Goal: Transaction & Acquisition: Purchase product/service

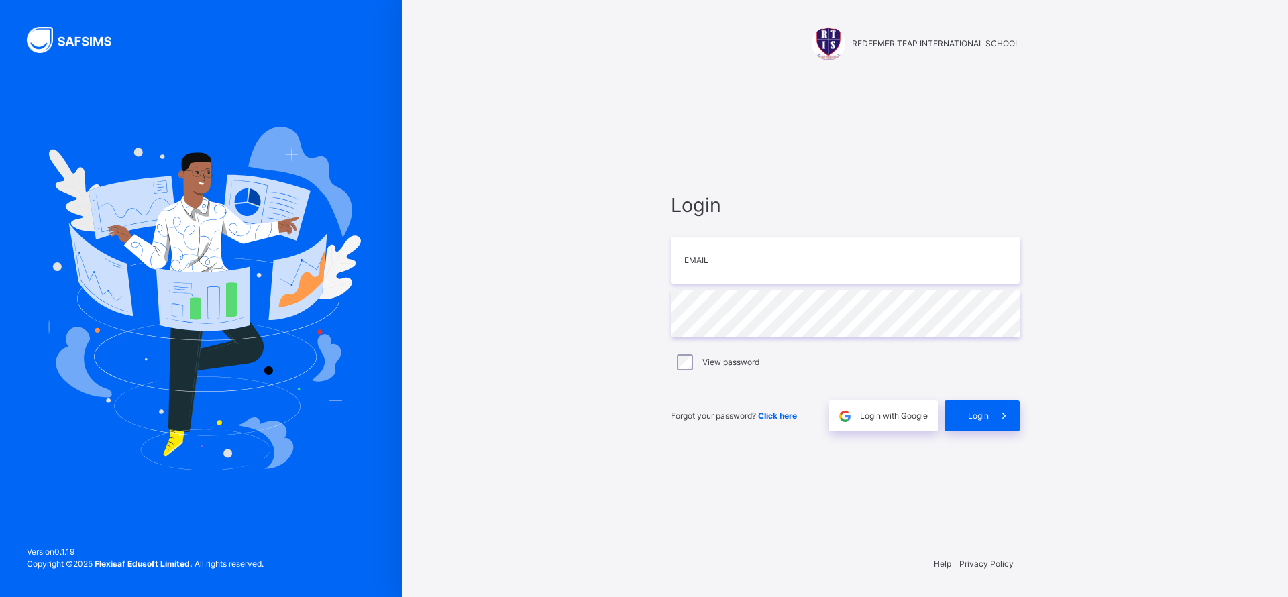
click at [883, 164] on div "Login Email Password View password Forgot your password? Click here Login with …" at bounding box center [845, 310] width 376 height 467
click at [735, 243] on input "email" at bounding box center [845, 260] width 349 height 47
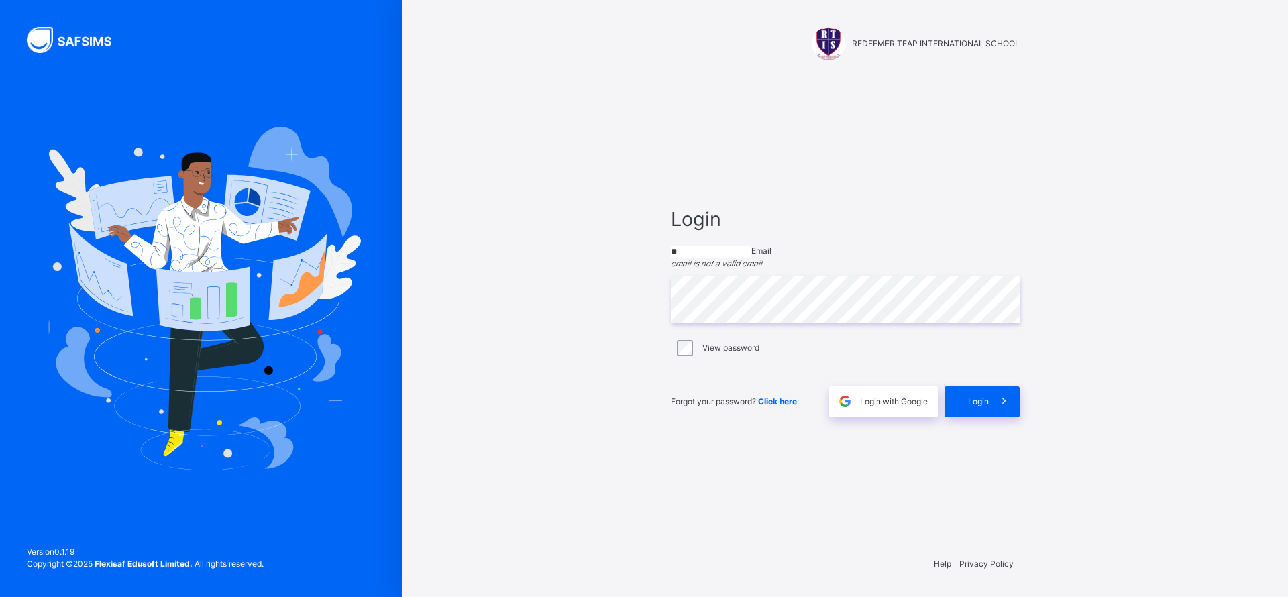
type input "**********"
click at [964, 412] on div "Login" at bounding box center [981, 398] width 75 height 31
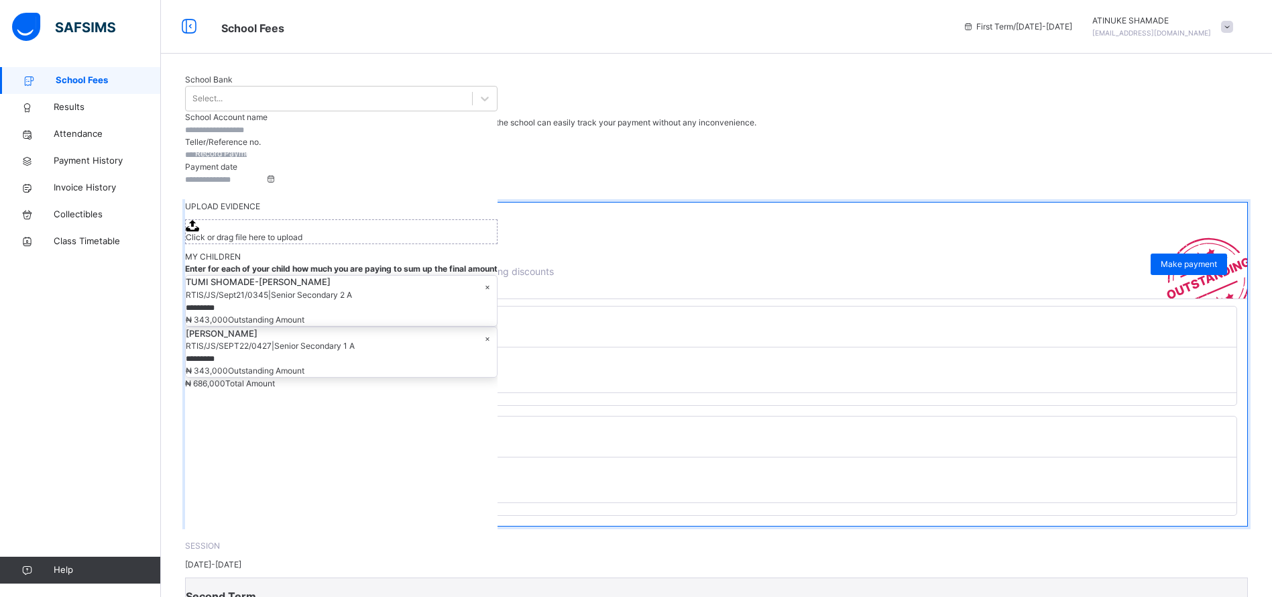
click at [270, 347] on div "[PERSON_NAME] Secondary 1 A" at bounding box center [717, 327] width 1040 height 40
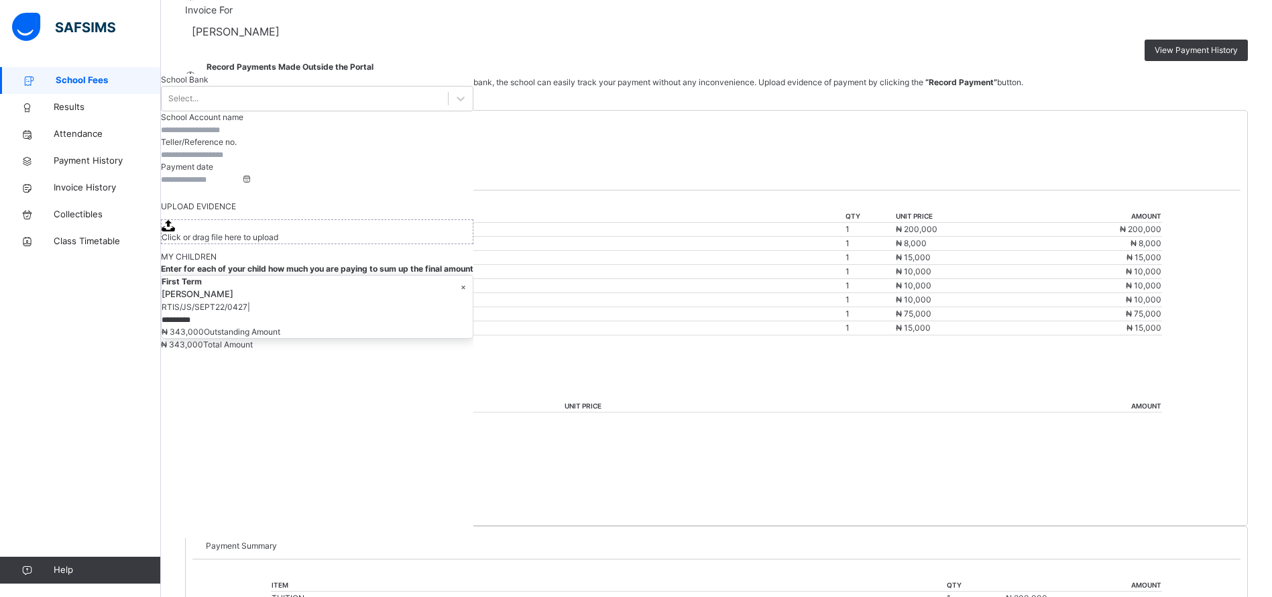
scroll to position [276, 0]
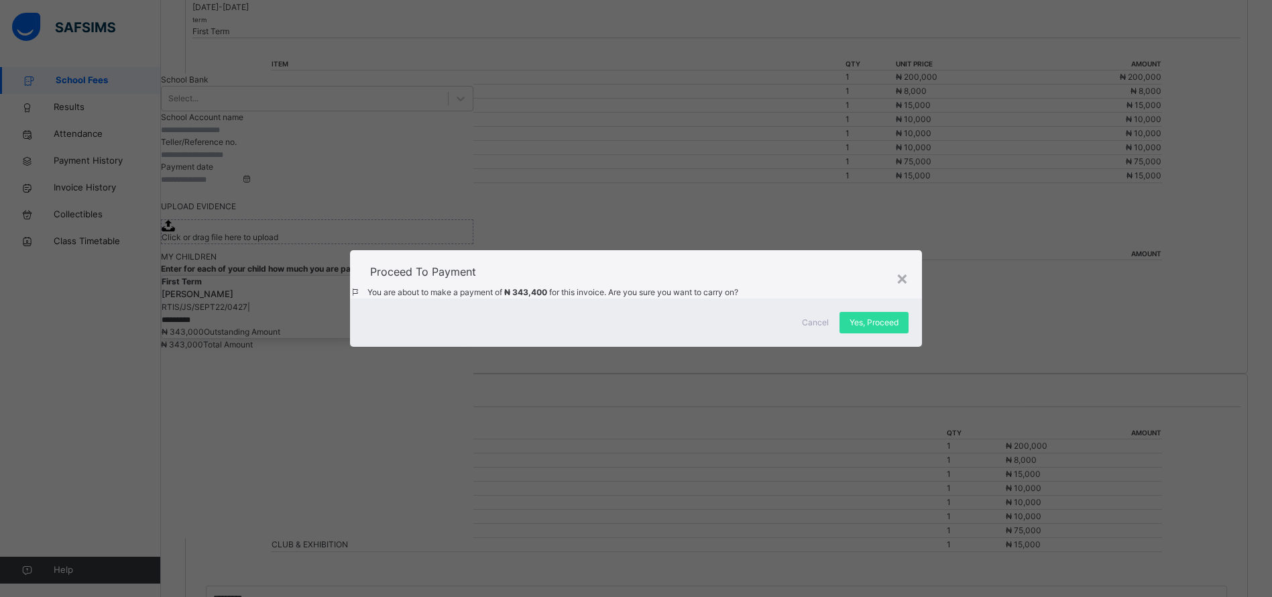
click at [873, 329] on span "Yes, Proceed" at bounding box center [874, 323] width 49 height 12
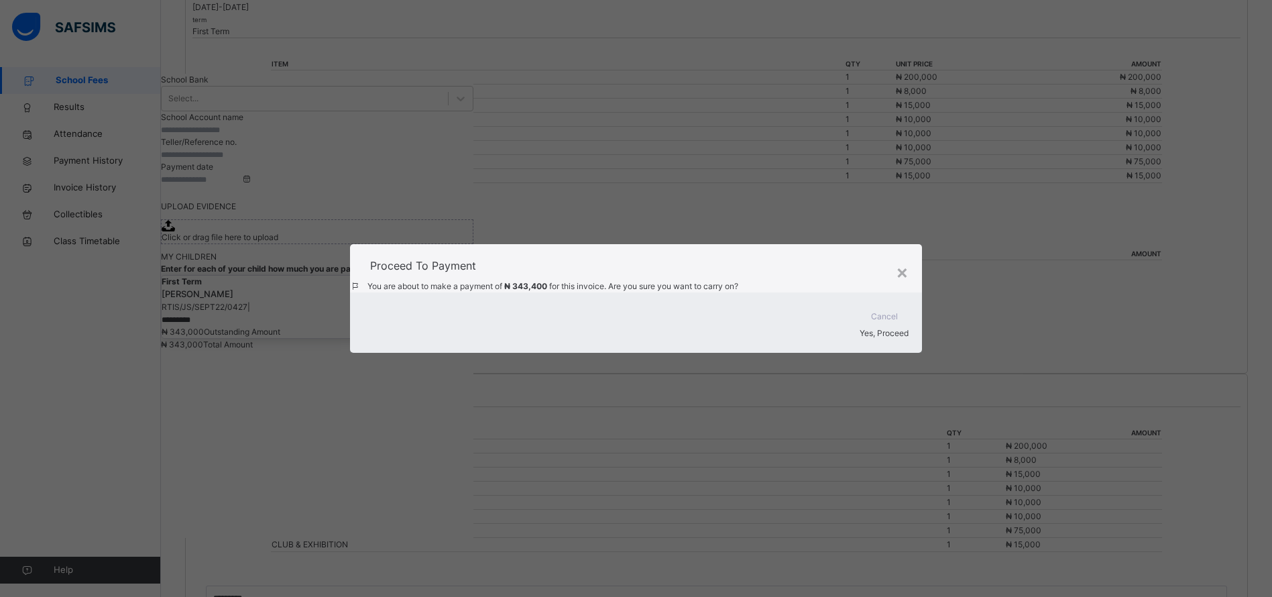
click at [876, 338] on span "Yes, Proceed" at bounding box center [884, 333] width 49 height 10
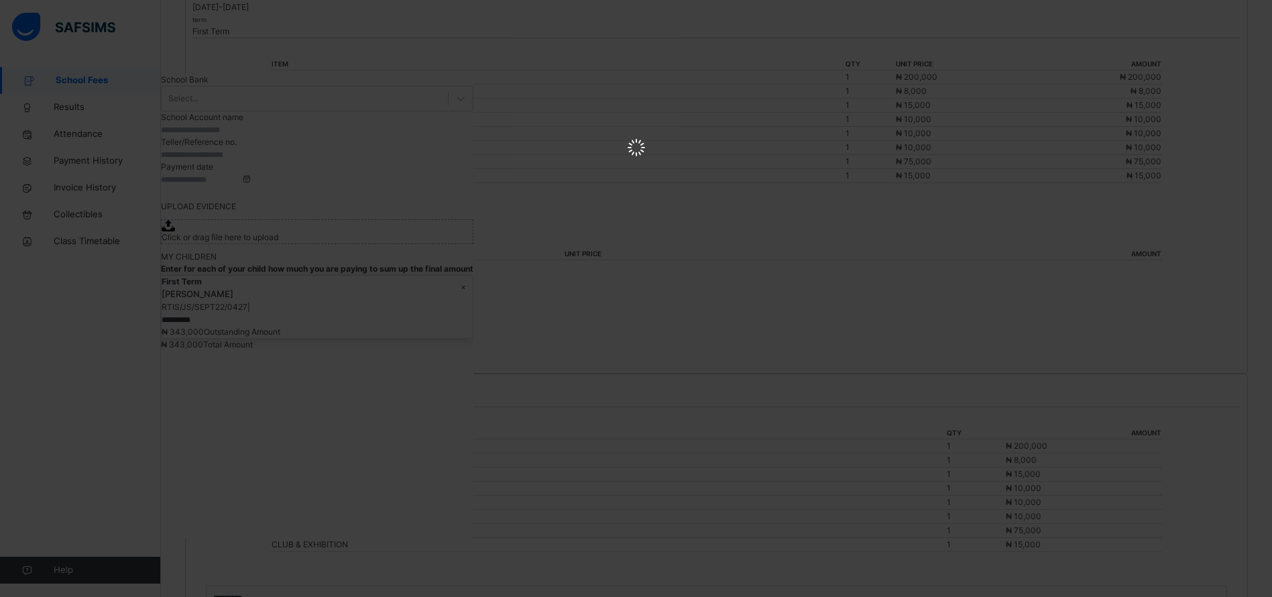
scroll to position [0, 0]
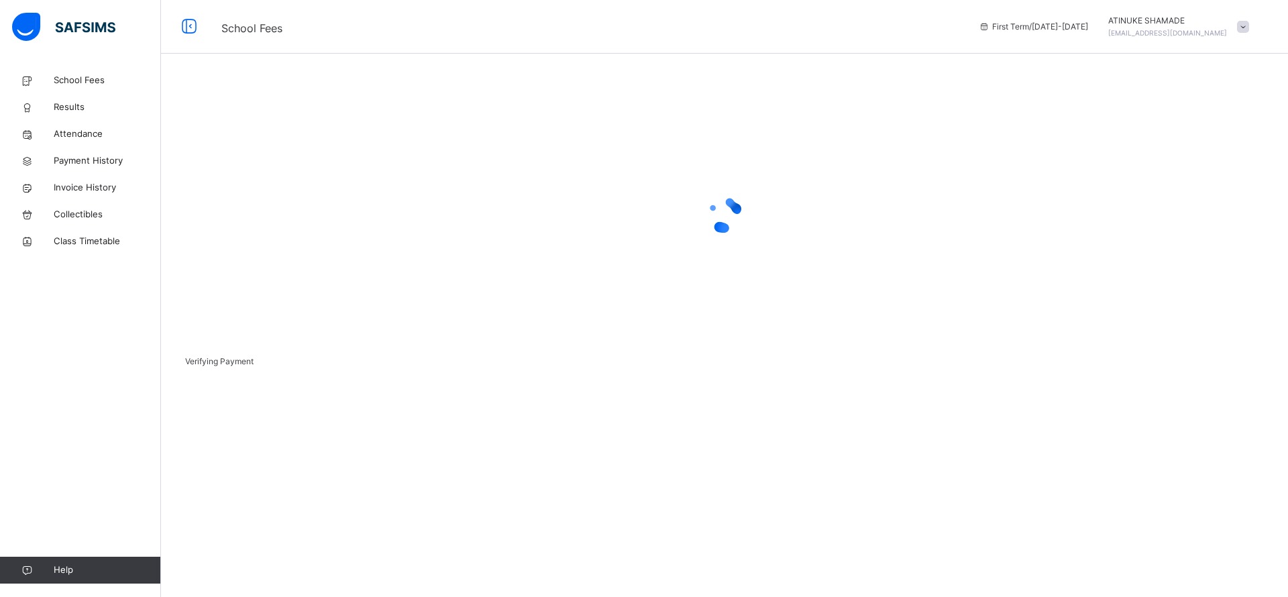
click at [446, 315] on div "Verifying Payment" at bounding box center [724, 227] width 1127 height 321
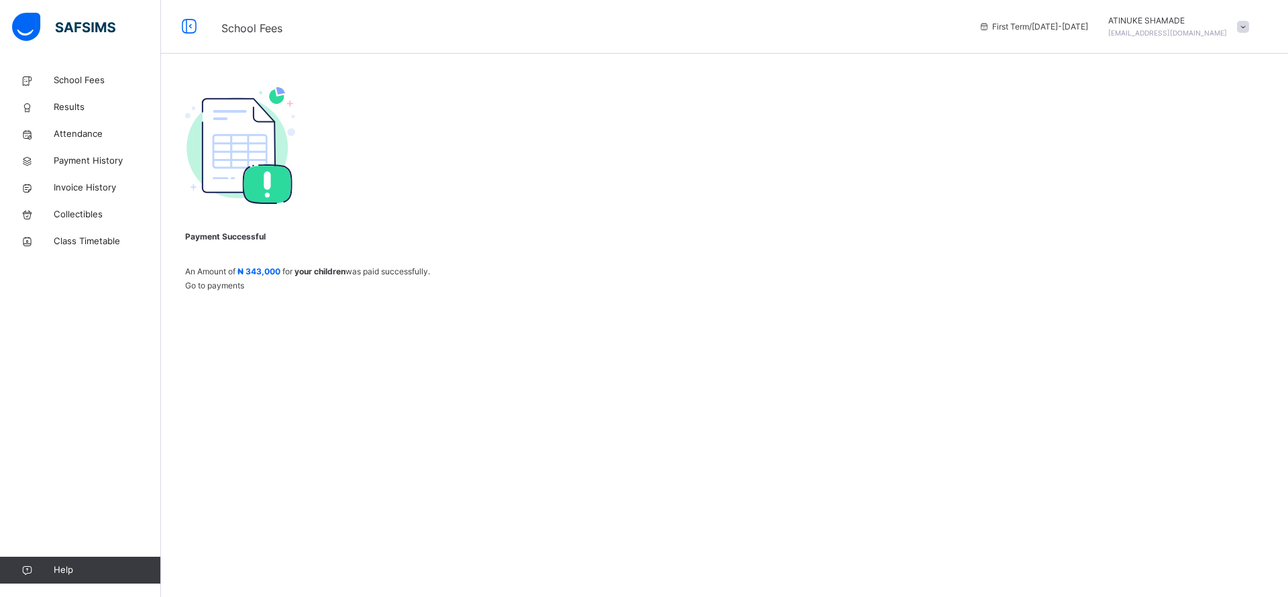
click at [74, 164] on span "Payment History" at bounding box center [107, 160] width 107 height 13
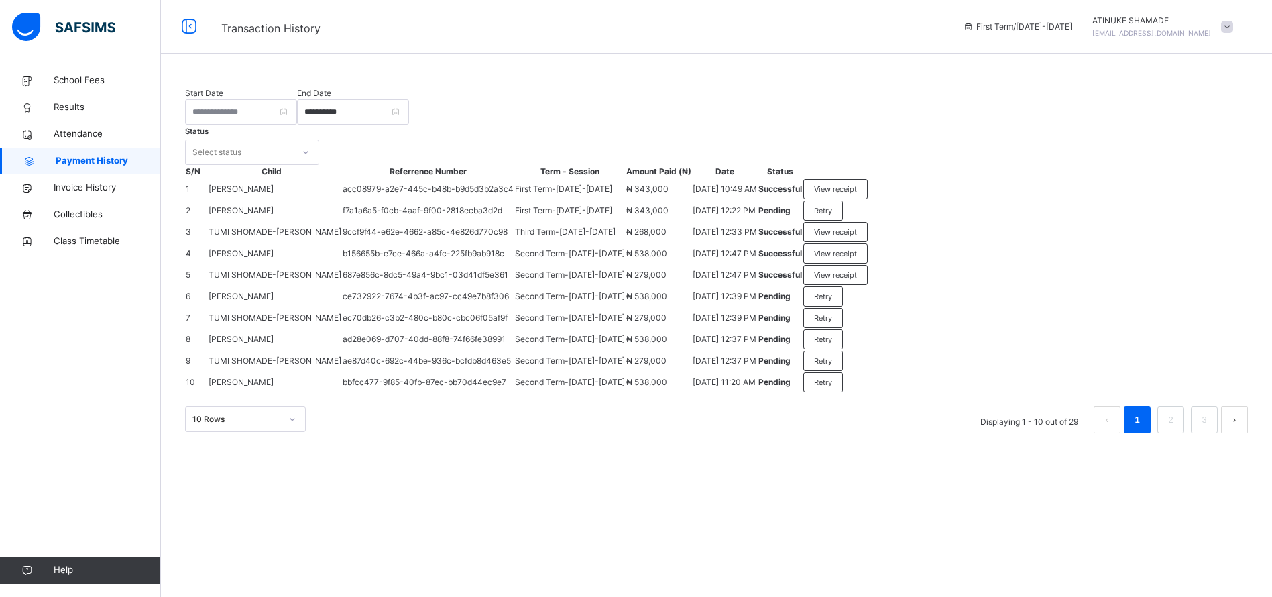
click at [857, 195] on span "View receipt" at bounding box center [835, 189] width 43 height 11
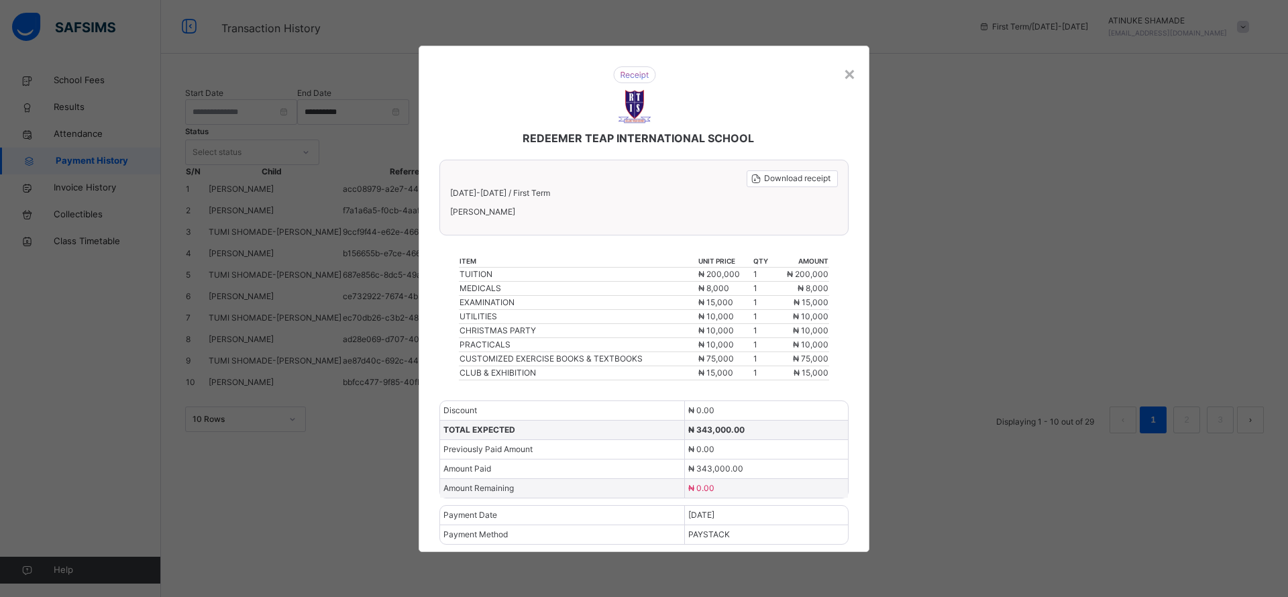
click at [796, 184] on div "Download receipt" at bounding box center [791, 178] width 91 height 17
click at [849, 73] on div "×" at bounding box center [849, 73] width 13 height 28
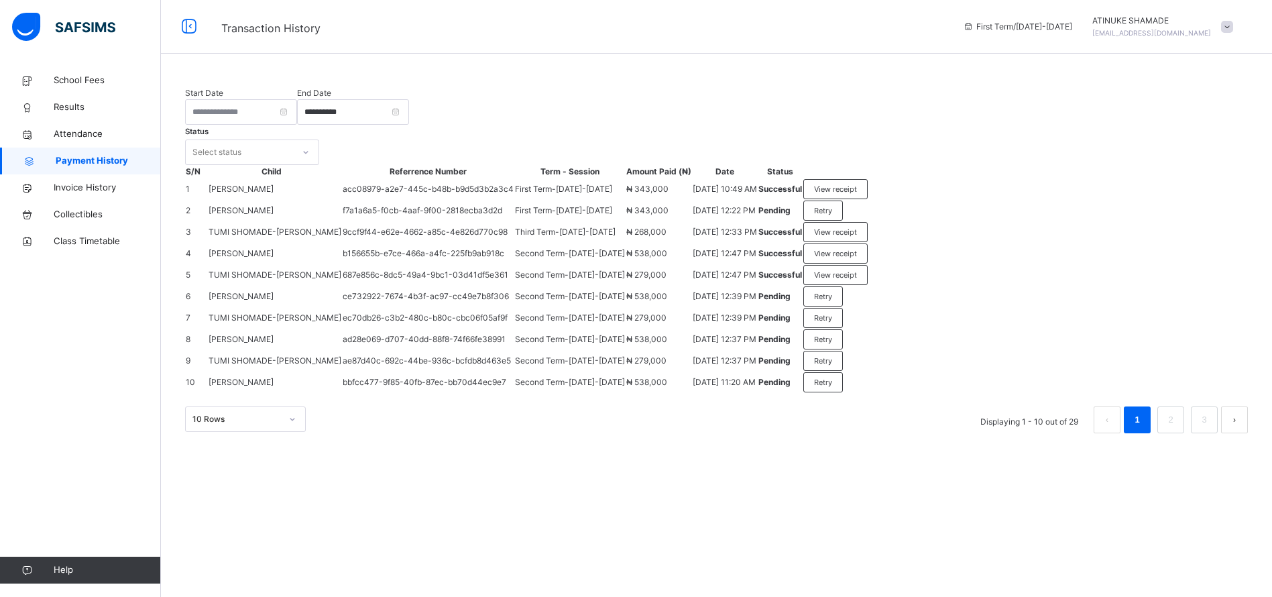
click at [1233, 30] on span at bounding box center [1227, 27] width 12 height 12
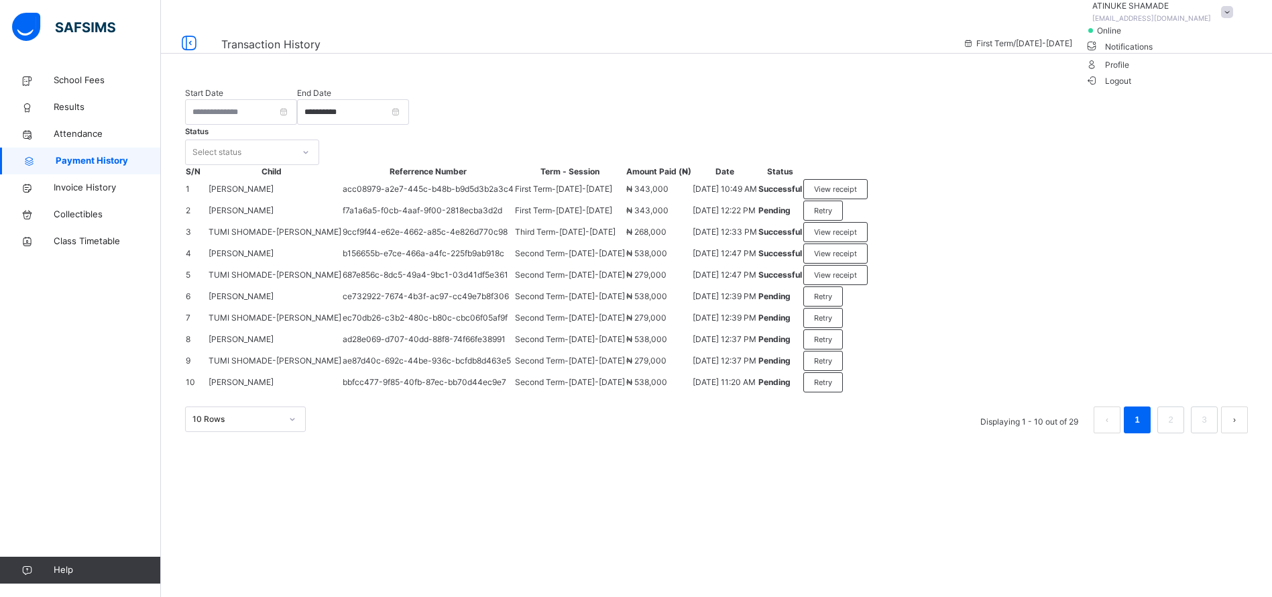
click at [1172, 87] on li "Logout" at bounding box center [1163, 80] width 154 height 14
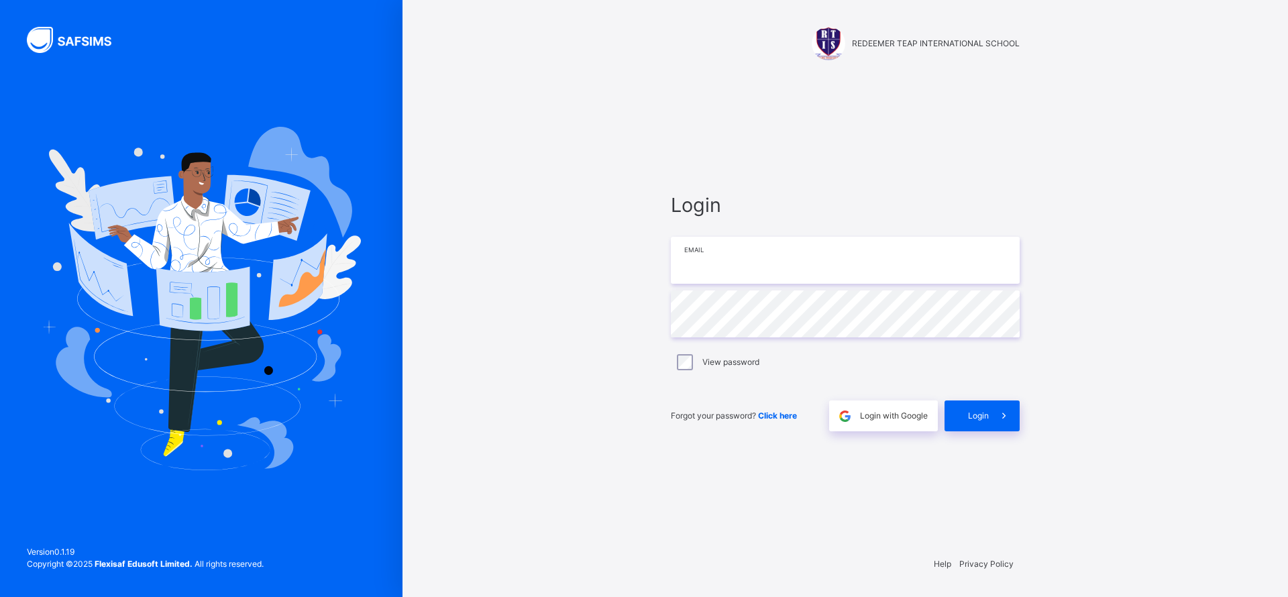
click at [792, 272] on input "email" at bounding box center [845, 260] width 349 height 47
type input "**********"
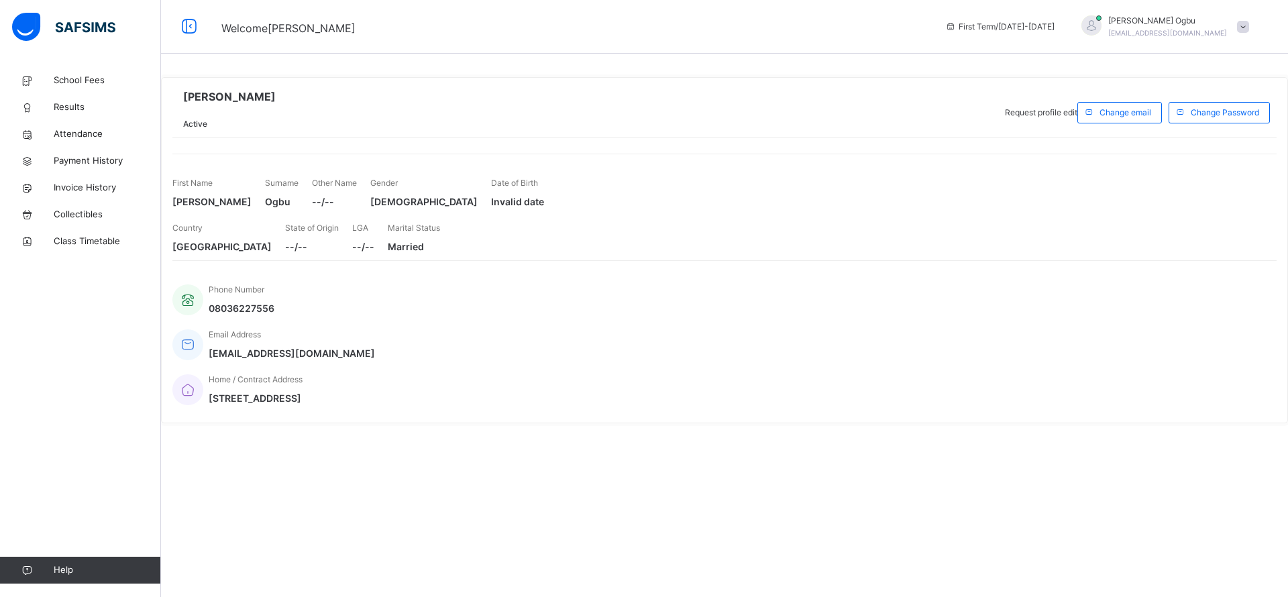
click at [82, 89] on link "School Fees" at bounding box center [80, 80] width 161 height 27
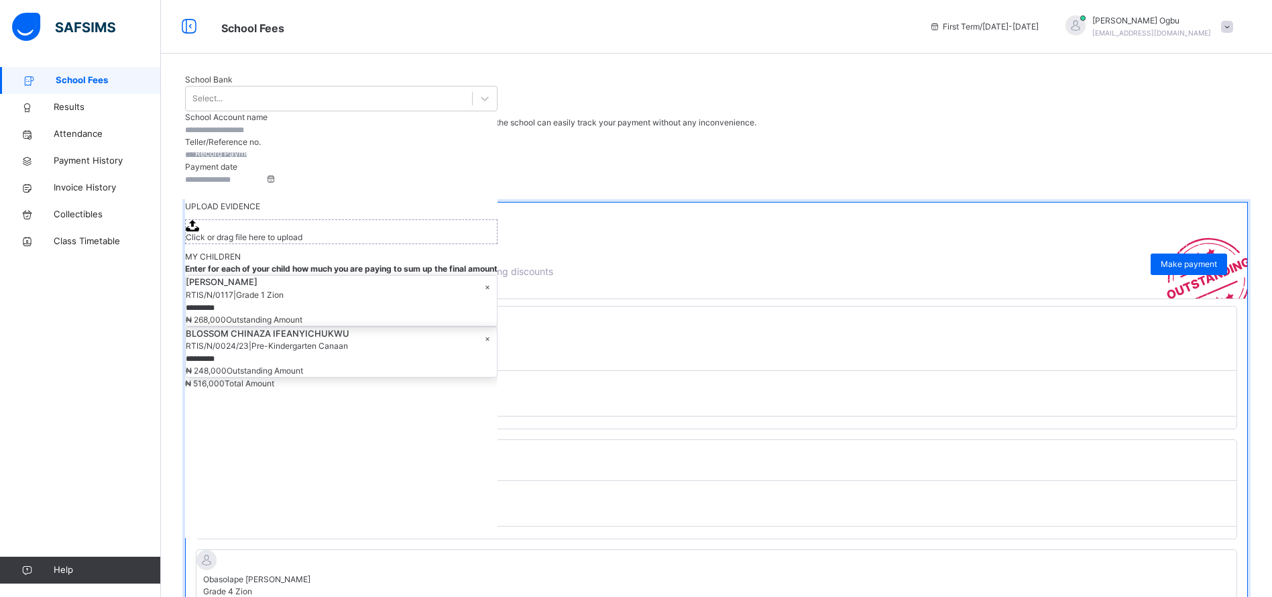
click at [237, 507] on span "₦ 268,000" at bounding box center [217, 512] width 40 height 10
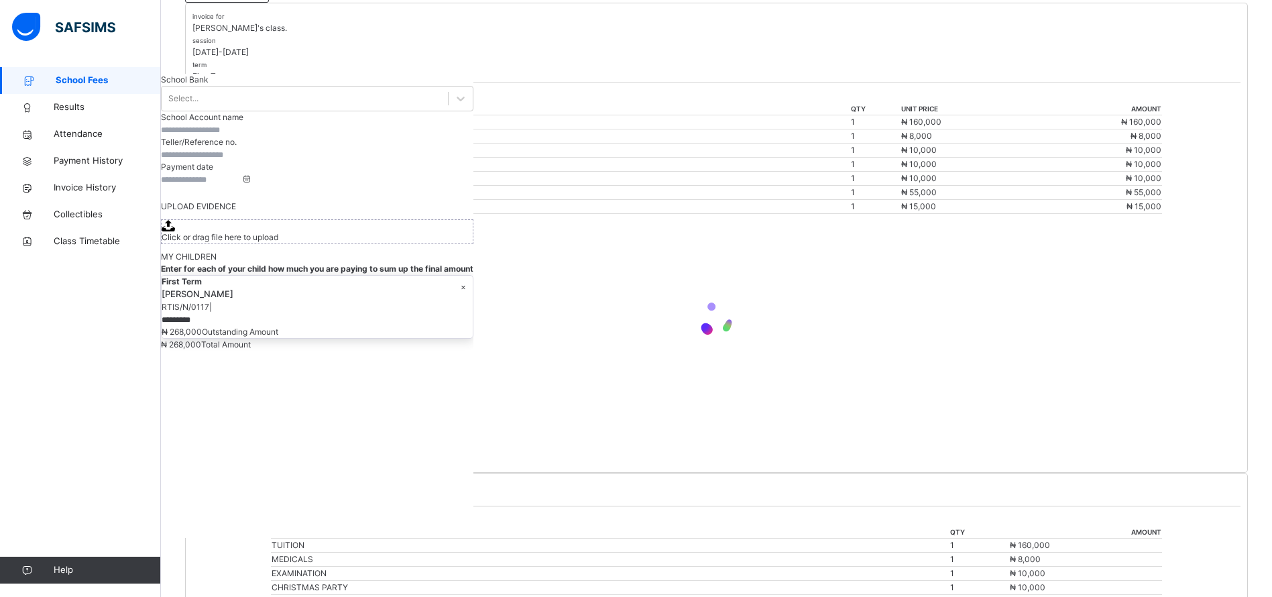
scroll to position [262, 0]
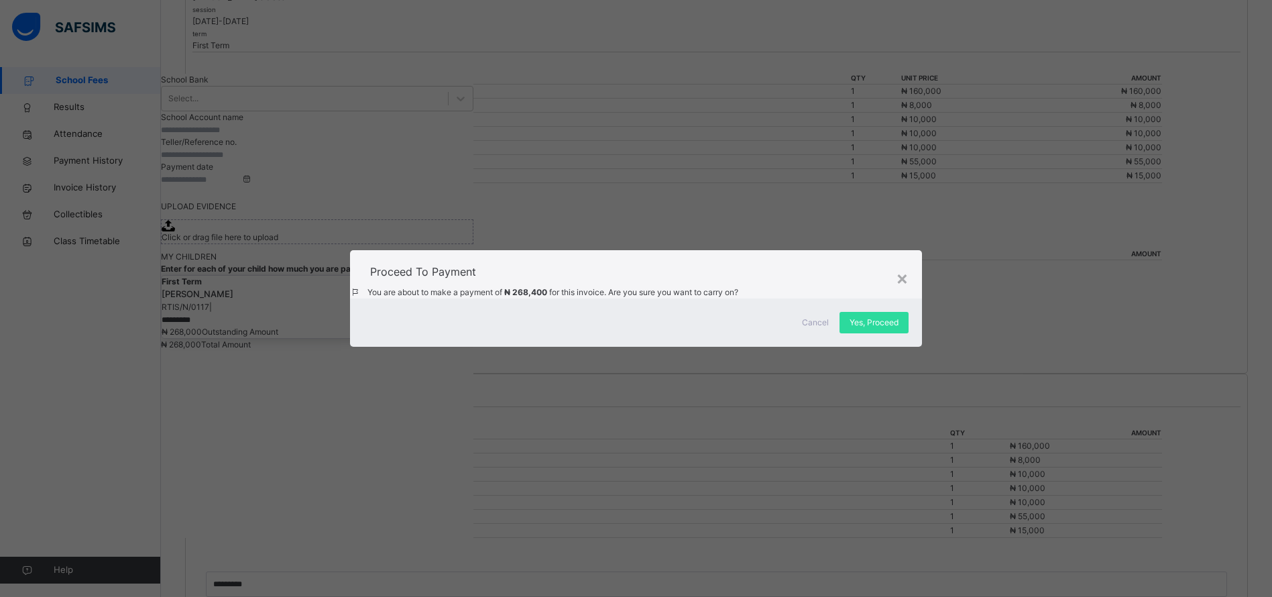
click at [879, 329] on span "Yes, Proceed" at bounding box center [874, 323] width 49 height 12
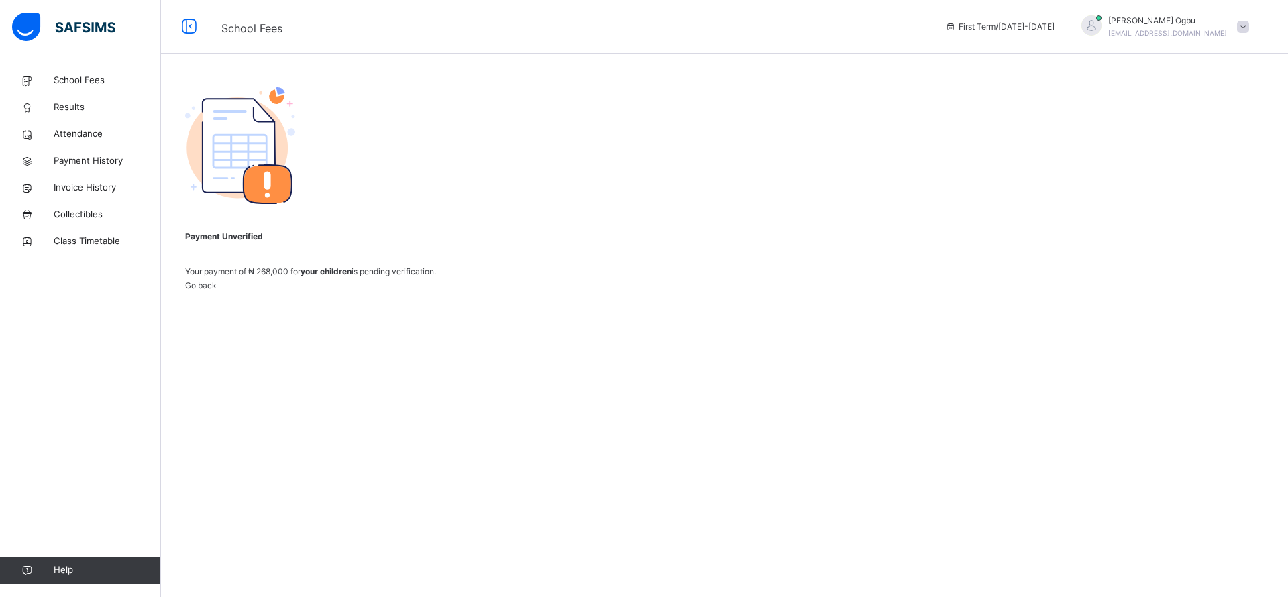
click at [889, 150] on div "Payment Unverified Your payment of ₦ 268,000 for your children is pending verif…" at bounding box center [724, 189] width 1127 height 245
